Goal: Find contact information

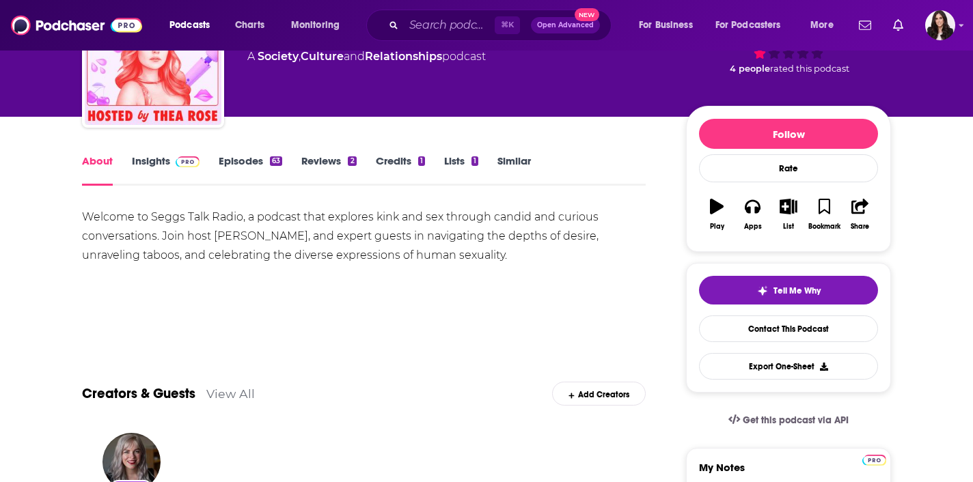
scroll to position [108, 0]
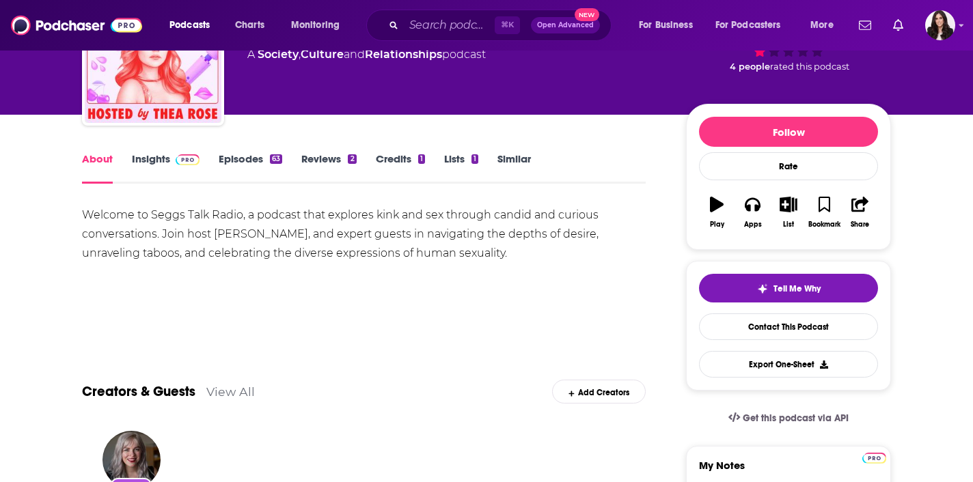
click at [145, 157] on link "Insights" at bounding box center [166, 167] width 68 height 31
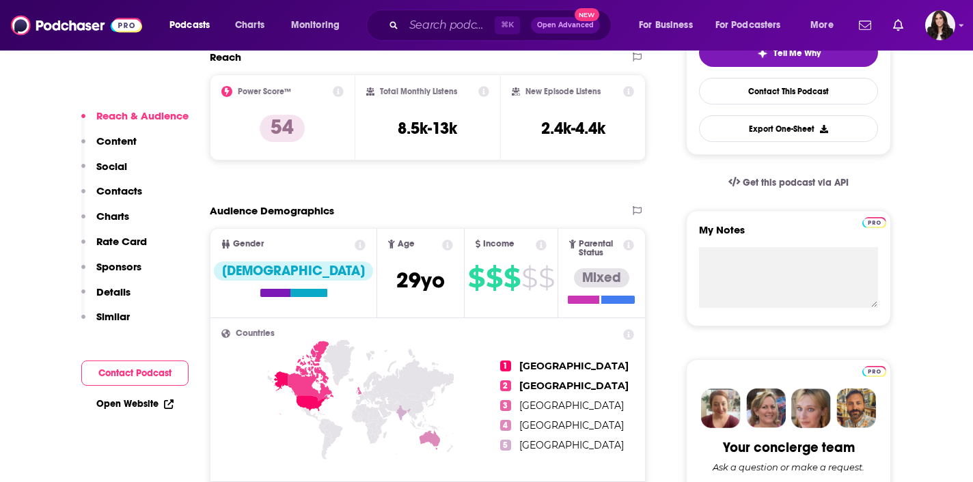
click at [120, 193] on p "Contacts" at bounding box center [119, 191] width 46 height 13
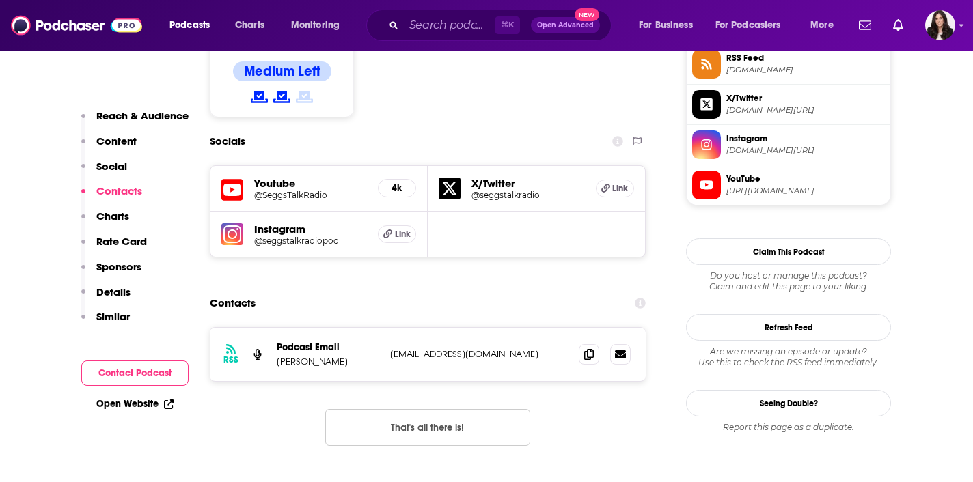
scroll to position [1157, 0]
click at [623, 349] on icon at bounding box center [620, 353] width 11 height 8
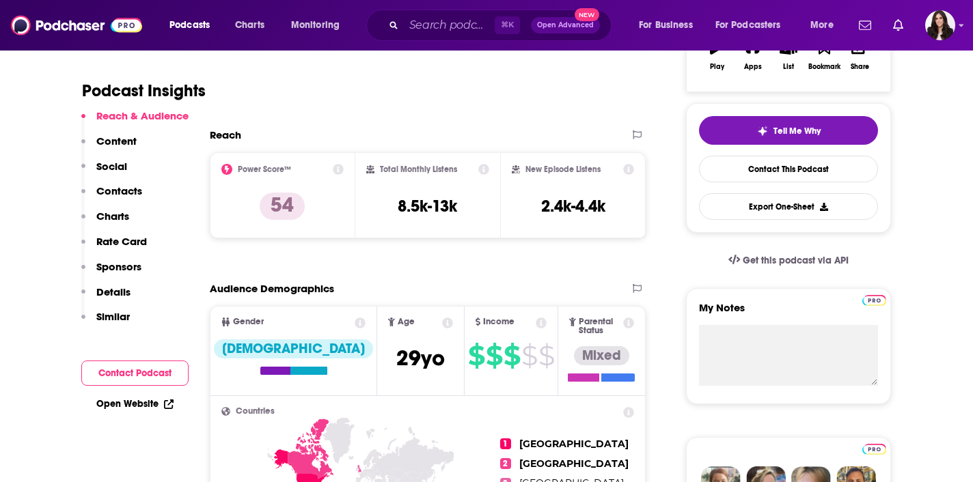
scroll to position [270, 0]
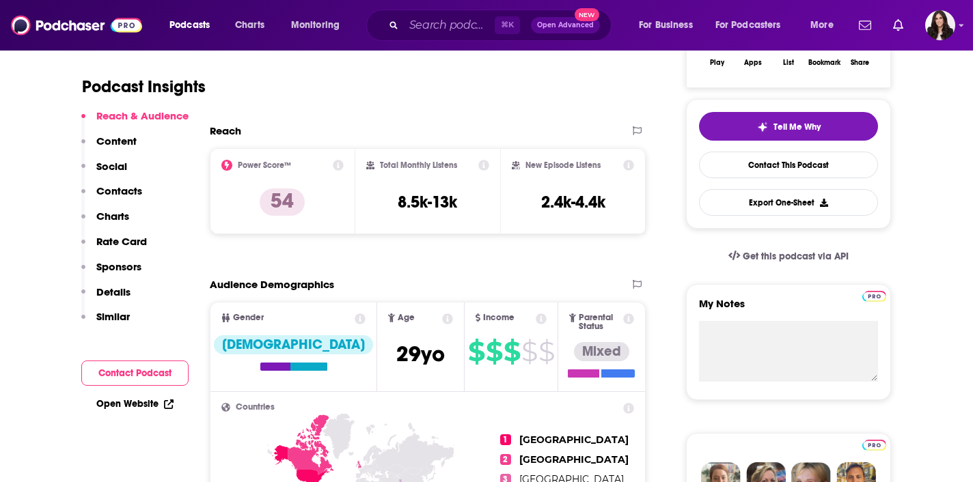
click at [113, 214] on p "Charts" at bounding box center [112, 216] width 33 height 13
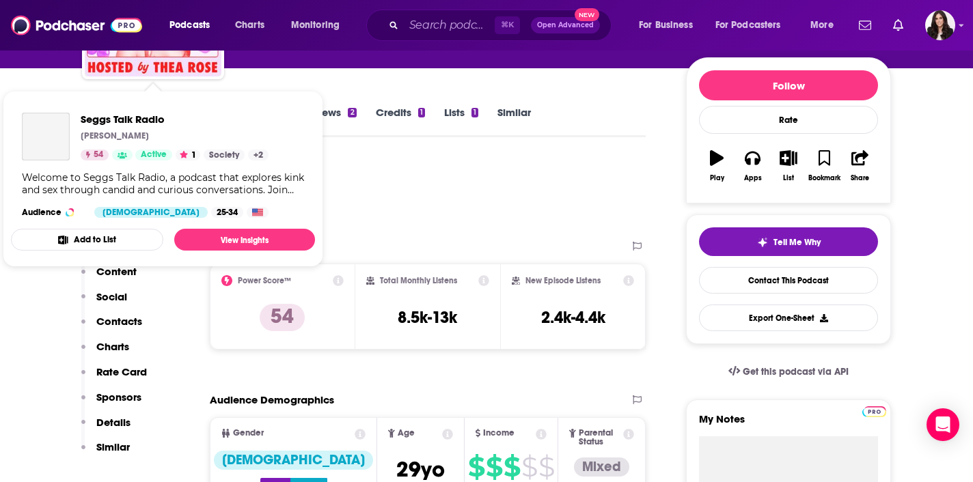
scroll to position [152, 0]
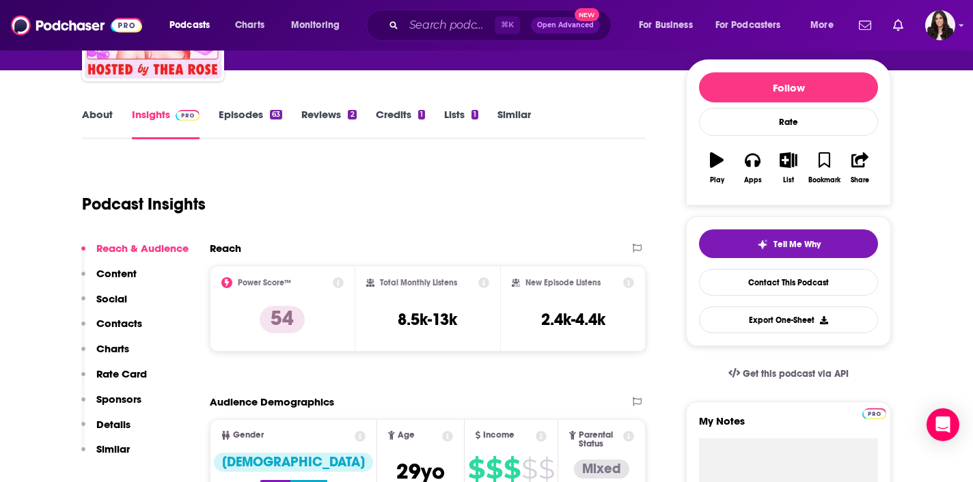
click at [98, 113] on link "About" at bounding box center [97, 123] width 31 height 31
